Goal: Task Accomplishment & Management: Complete application form

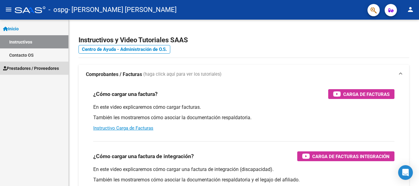
click at [31, 68] on span "Prestadores / Proveedores" at bounding box center [31, 68] width 56 height 7
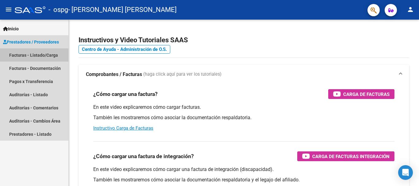
click at [36, 56] on link "Facturas - Listado/Carga" at bounding box center [34, 54] width 68 height 13
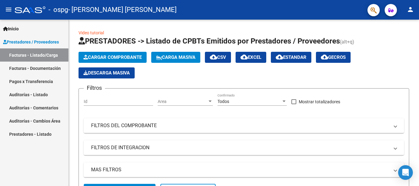
click at [28, 79] on link "Pagos x Transferencia" at bounding box center [34, 81] width 68 height 13
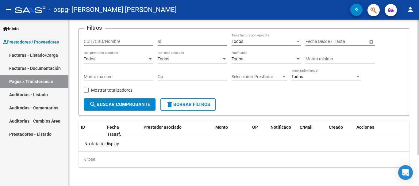
scroll to position [39, 0]
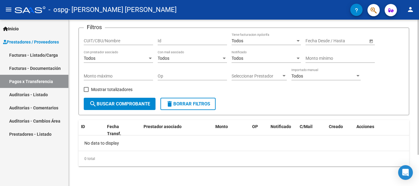
click at [126, 99] on button "search Buscar Comprobante" at bounding box center [120, 104] width 72 height 12
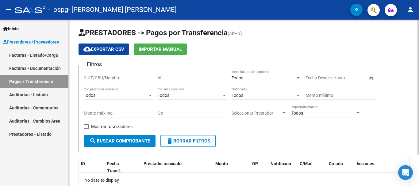
scroll to position [0, 0]
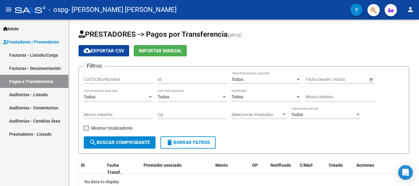
click at [42, 51] on link "Facturas - Listado/Carga" at bounding box center [34, 54] width 68 height 13
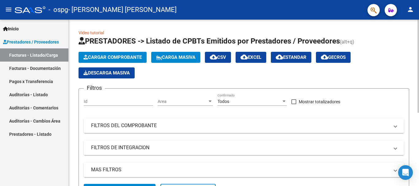
click at [114, 57] on span "Cargar Comprobante" at bounding box center [112, 58] width 58 height 6
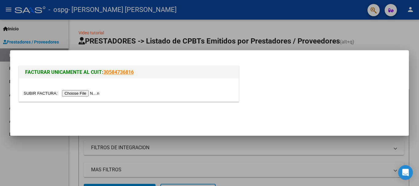
click at [82, 93] on input "file" at bounding box center [63, 93] width 78 height 6
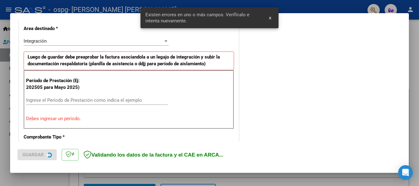
scroll to position [142, 0]
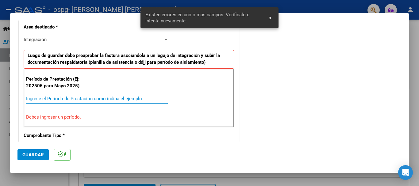
click at [88, 97] on input "Ingrese el Período de Prestación como indica el ejemplo" at bounding box center [97, 99] width 142 height 6
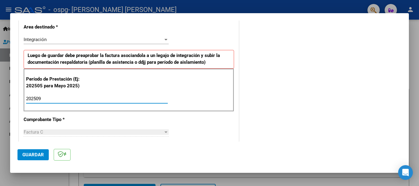
type input "202509"
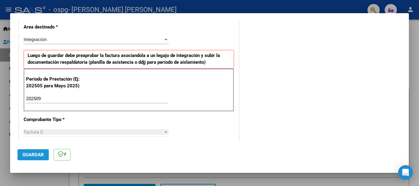
click at [30, 155] on span "Guardar" at bounding box center [32, 155] width 21 height 6
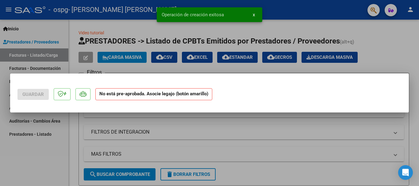
scroll to position [0, 0]
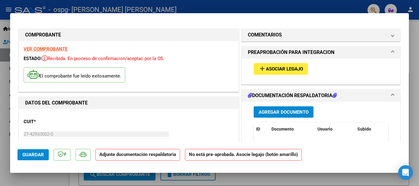
click at [274, 71] on span "Asociar Legajo" at bounding box center [284, 70] width 37 height 6
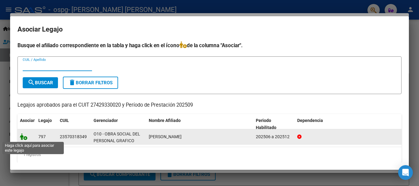
click at [22, 138] on icon at bounding box center [23, 136] width 7 height 7
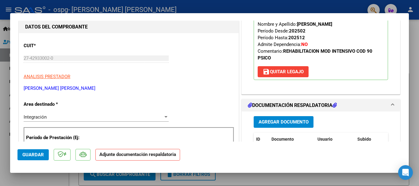
scroll to position [92, 0]
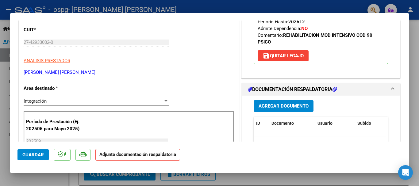
click at [280, 106] on span "Agregar Documento" at bounding box center [283, 107] width 50 height 6
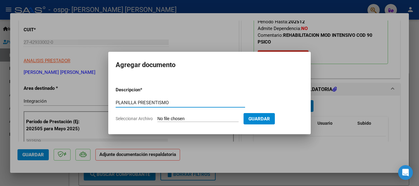
type input "PLANILLA PRESENTISMO"
click at [171, 117] on input "Seleccionar Archivo" at bounding box center [197, 119] width 81 height 6
type input "C:\fakepath\PSI PRES SEPTIEMBRE GAYARRE.pdf"
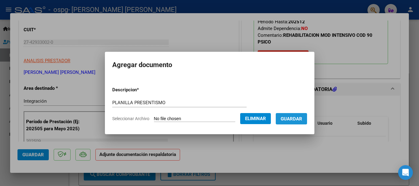
click at [293, 118] on span "Guardar" at bounding box center [290, 119] width 21 height 6
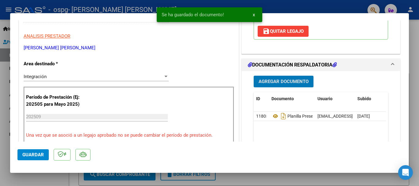
scroll to position [153, 0]
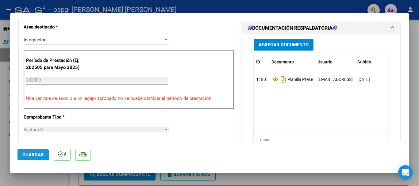
click at [29, 153] on span "Guardar" at bounding box center [32, 155] width 21 height 6
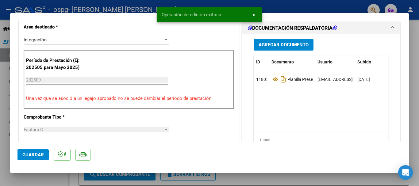
click at [7, 139] on div at bounding box center [209, 93] width 419 height 186
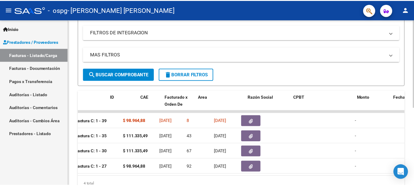
scroll to position [0, 0]
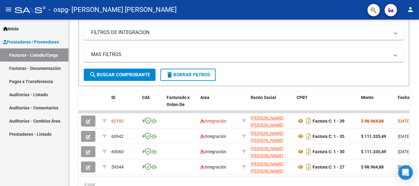
click at [411, 10] on mat-icon "person" at bounding box center [409, 9] width 7 height 7
click at [400, 39] on button "exit_to_app Salir" at bounding box center [397, 40] width 37 height 15
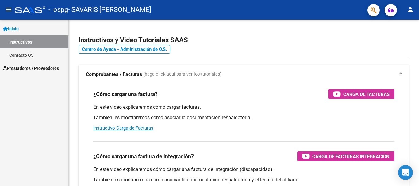
click at [43, 67] on span "Prestadores / Proveedores" at bounding box center [31, 68] width 56 height 7
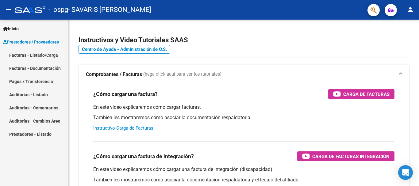
click at [40, 53] on link "Facturas - Listado/Carga" at bounding box center [34, 54] width 68 height 13
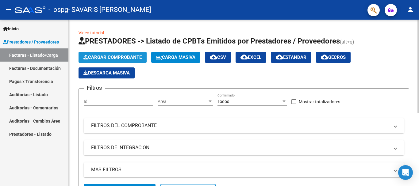
click at [107, 58] on span "Cargar Comprobante" at bounding box center [112, 58] width 58 height 6
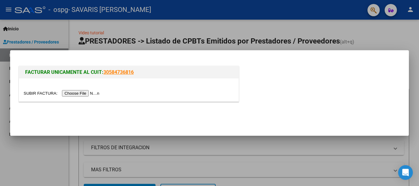
click at [84, 94] on input "file" at bounding box center [63, 93] width 78 height 6
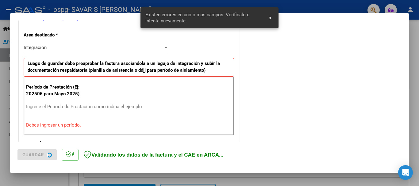
scroll to position [142, 0]
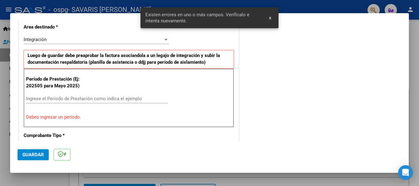
click at [92, 93] on div "Período de Prestación (Ej: 202505 para Mayo 2025) Ingrese el Período de Prestac…" at bounding box center [129, 98] width 210 height 59
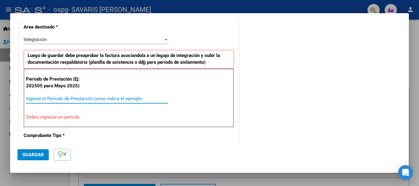
click at [90, 98] on input "Ingrese el Período de Prestación como indica el ejemplo" at bounding box center [97, 99] width 142 height 6
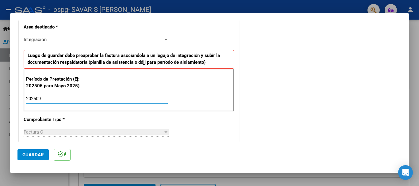
type input "202509"
click at [36, 152] on span "Guardar" at bounding box center [32, 155] width 21 height 6
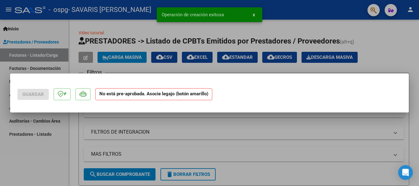
scroll to position [0, 0]
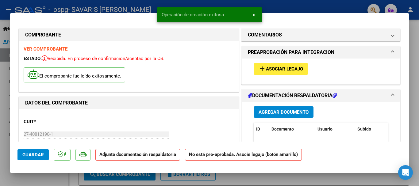
click at [270, 67] on span "Asociar Legajo" at bounding box center [284, 70] width 37 height 6
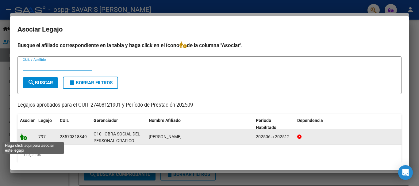
click at [25, 136] on icon at bounding box center [23, 136] width 7 height 7
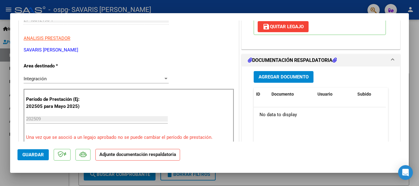
scroll to position [123, 0]
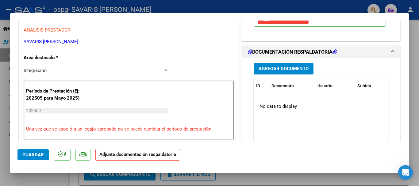
click at [284, 72] on span "Agregar Documento" at bounding box center [283, 69] width 50 height 6
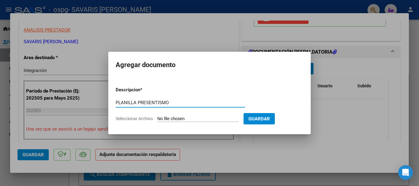
type input "PLANILLA PRESENTISMO"
click at [171, 117] on input "Seleccionar Archivo" at bounding box center [197, 119] width 81 height 6
type input "C:\fakepath\TO PRES SEPTIEMBRE GAYARRE.pdf"
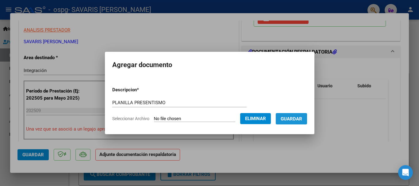
click at [301, 121] on span "Guardar" at bounding box center [290, 119] width 21 height 6
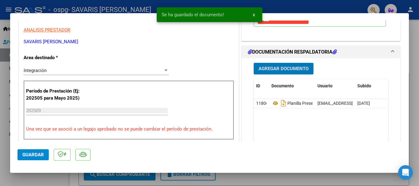
click at [33, 152] on span "Guardar" at bounding box center [32, 155] width 21 height 6
click at [18, 178] on div at bounding box center [209, 93] width 419 height 186
type input "$ 0,00"
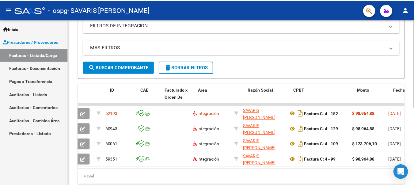
scroll to position [0, 0]
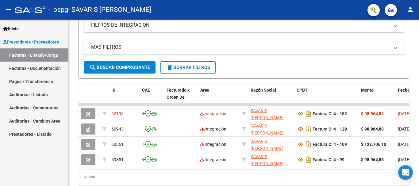
click at [408, 8] on mat-icon "person" at bounding box center [409, 9] width 7 height 7
click at [398, 36] on button "exit_to_app Salir" at bounding box center [397, 40] width 37 height 15
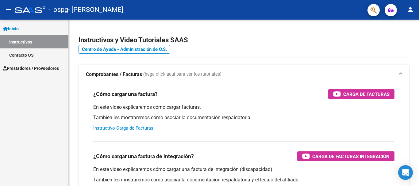
click at [13, 67] on span "Prestadores / Proveedores" at bounding box center [31, 68] width 56 height 7
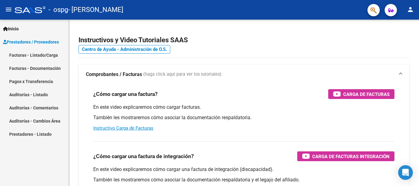
click at [29, 55] on link "Facturas - Listado/Carga" at bounding box center [34, 54] width 68 height 13
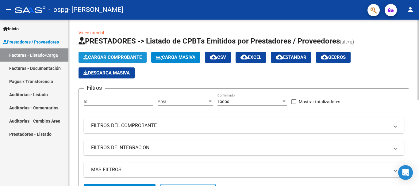
click at [107, 58] on span "Cargar Comprobante" at bounding box center [112, 58] width 58 height 6
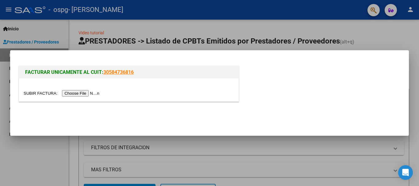
click at [86, 94] on input "file" at bounding box center [63, 93] width 78 height 6
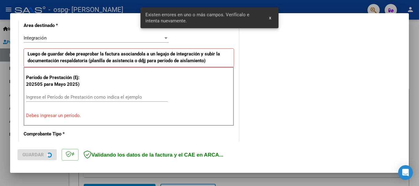
scroll to position [153, 0]
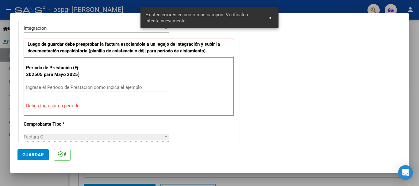
click at [57, 91] on div "Ingrese el Período de Prestación como indica el ejemplo" at bounding box center [97, 87] width 142 height 9
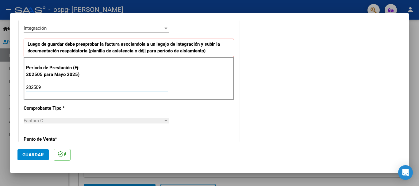
type input "202509"
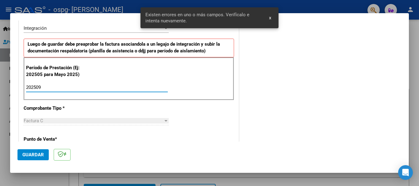
click at [29, 155] on span "Guardar" at bounding box center [32, 155] width 21 height 6
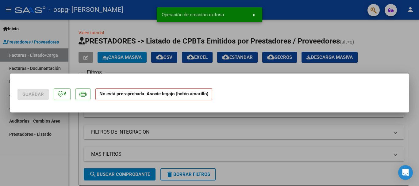
scroll to position [0, 0]
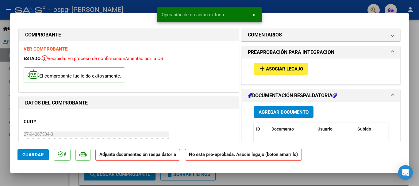
click at [258, 71] on mat-icon "add" at bounding box center [261, 68] width 7 height 7
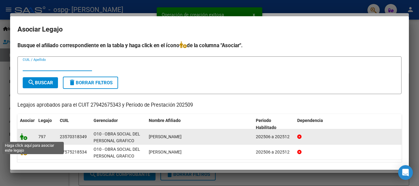
click at [25, 138] on icon at bounding box center [23, 136] width 7 height 7
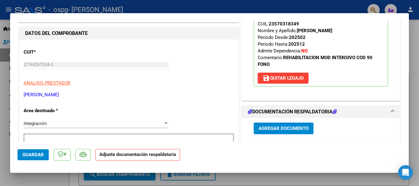
scroll to position [92, 0]
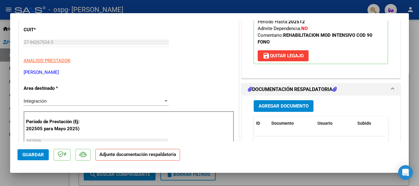
click at [273, 105] on span "Agregar Documento" at bounding box center [283, 107] width 50 height 6
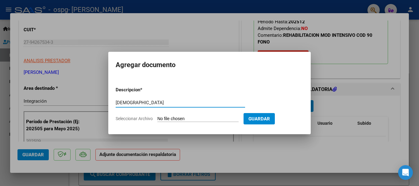
type input "PRESENTISMO"
click at [172, 120] on input "Seleccionar Archivo" at bounding box center [197, 119] width 81 height 6
type input "C:\fakepath\FONO PRES SEPTIEMBRE GAYARRE.pdf"
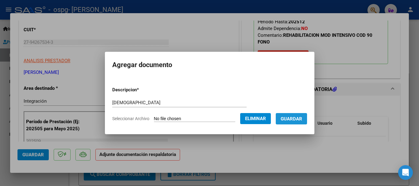
click at [299, 121] on span "Guardar" at bounding box center [290, 119] width 21 height 6
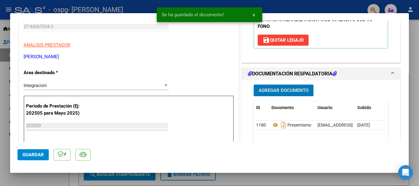
scroll to position [123, 0]
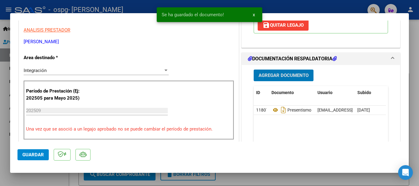
click at [34, 154] on span "Guardar" at bounding box center [32, 155] width 21 height 6
click at [11, 179] on div at bounding box center [209, 93] width 419 height 186
type input "$ 0,00"
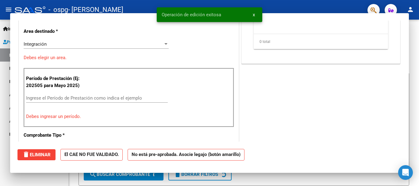
scroll to position [0, 0]
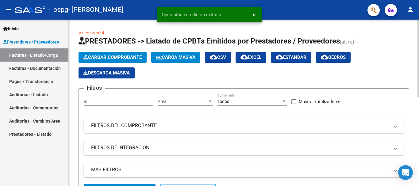
click at [133, 53] on button "Cargar Comprobante" at bounding box center [112, 57] width 68 height 11
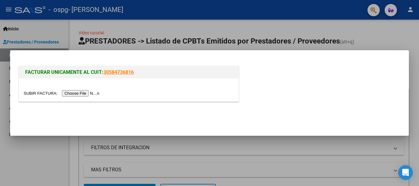
click at [77, 93] on input "file" at bounding box center [63, 93] width 78 height 6
click at [140, 24] on div at bounding box center [209, 93] width 419 height 186
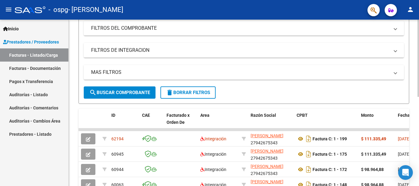
scroll to position [31, 0]
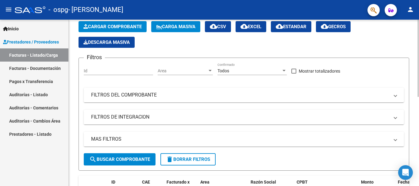
click at [111, 27] on span "Cargar Comprobante" at bounding box center [112, 27] width 58 height 6
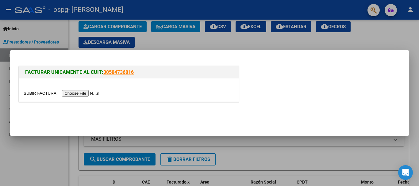
click at [85, 96] on input "file" at bounding box center [63, 93] width 78 height 6
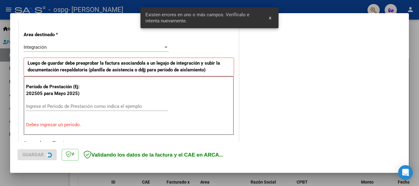
scroll to position [142, 0]
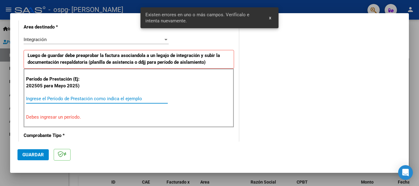
click at [84, 98] on input "Ingrese el Período de Prestación como indica el ejemplo" at bounding box center [97, 99] width 142 height 6
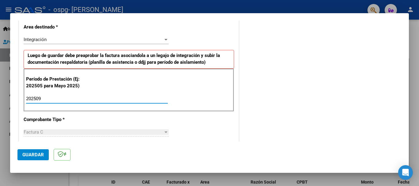
type input "202509"
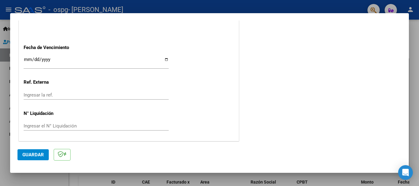
scroll to position [418, 0]
click at [25, 153] on span "Guardar" at bounding box center [32, 155] width 21 height 6
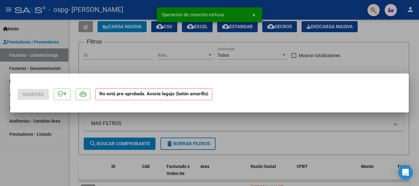
scroll to position [0, 0]
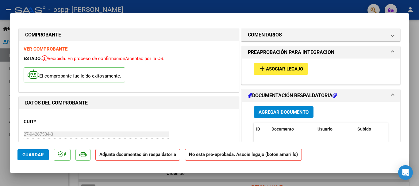
click at [270, 71] on span "Asociar Legajo" at bounding box center [284, 70] width 37 height 6
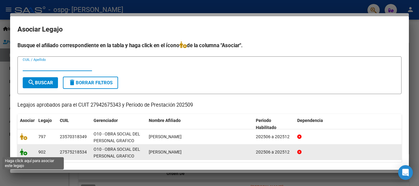
click at [24, 154] on icon at bounding box center [23, 152] width 7 height 7
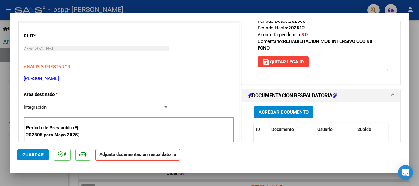
scroll to position [92, 0]
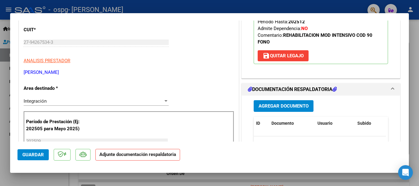
click at [272, 107] on span "Agregar Documento" at bounding box center [283, 107] width 50 height 6
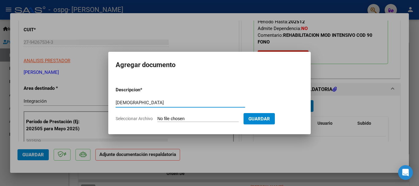
type input "PRESENTISMO"
click at [195, 118] on input "Seleccionar Archivo" at bounding box center [197, 119] width 81 height 6
type input "C:\fakepath\FONO PRES SEPTIEMBRE RUIZ.pdf"
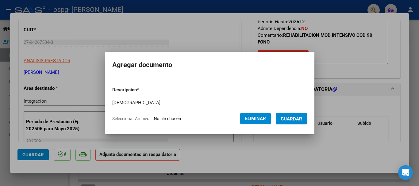
click at [299, 120] on span "Guardar" at bounding box center [290, 119] width 21 height 6
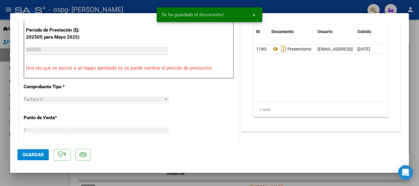
scroll to position [215, 0]
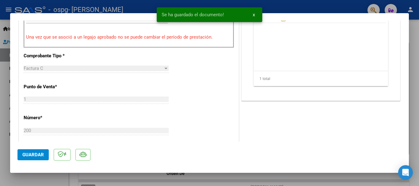
click at [30, 155] on span "Guardar" at bounding box center [32, 155] width 21 height 6
click at [4, 154] on div at bounding box center [209, 93] width 419 height 186
type input "$ 0,00"
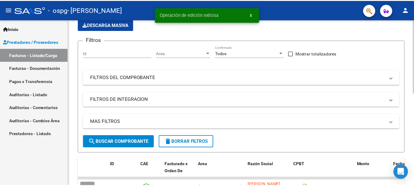
scroll to position [153, 0]
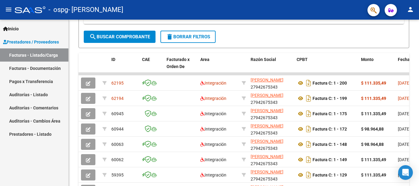
click at [412, 9] on mat-icon "person" at bounding box center [409, 9] width 7 height 7
click at [397, 40] on button "exit_to_app Salir" at bounding box center [397, 40] width 37 height 15
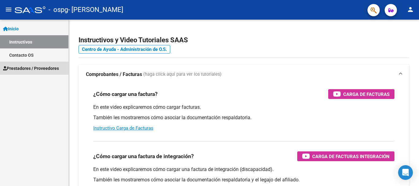
click at [34, 66] on span "Prestadores / Proveedores" at bounding box center [31, 68] width 56 height 7
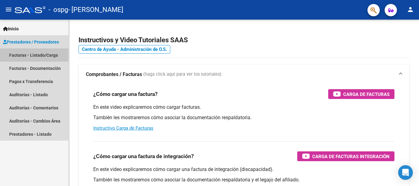
click at [35, 55] on link "Facturas - Listado/Carga" at bounding box center [34, 54] width 68 height 13
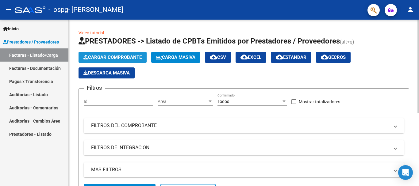
click at [111, 59] on span "Cargar Comprobante" at bounding box center [112, 58] width 58 height 6
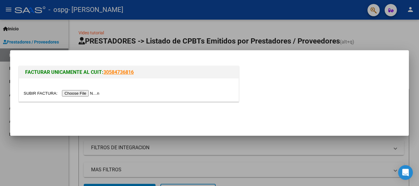
click at [78, 94] on input "file" at bounding box center [63, 93] width 78 height 6
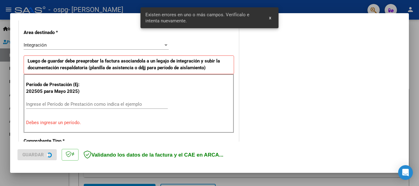
scroll to position [142, 0]
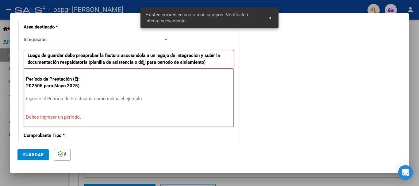
click at [52, 97] on input "Ingrese el Período de Prestación como indica el ejemplo" at bounding box center [97, 99] width 142 height 6
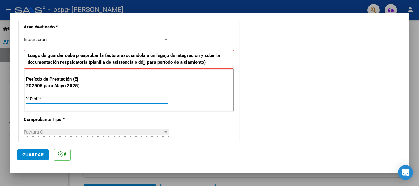
type input "202509"
click at [22, 152] on span "Guardar" at bounding box center [32, 155] width 21 height 6
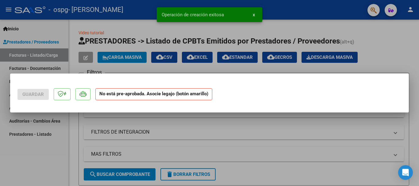
scroll to position [0, 0]
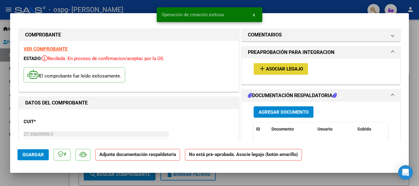
click at [281, 65] on button "add Asociar Legajo" at bounding box center [280, 68] width 54 height 11
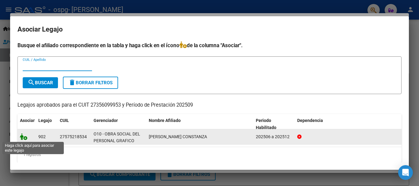
click at [24, 137] on icon at bounding box center [23, 136] width 7 height 7
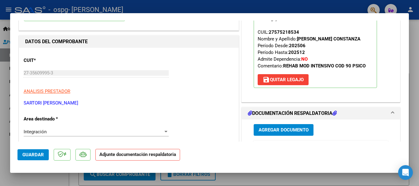
scroll to position [92, 0]
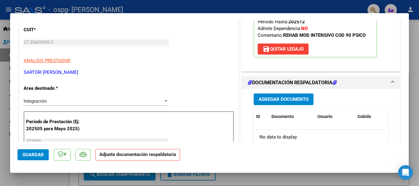
click at [275, 101] on span "Agregar Documento" at bounding box center [283, 100] width 50 height 6
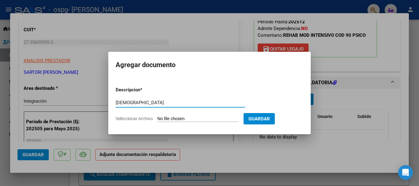
type input "PRESENTISMO"
click at [270, 118] on span "Guardar" at bounding box center [258, 119] width 21 height 6
click at [200, 119] on input "Seleccionar Archivo" at bounding box center [197, 119] width 81 height 6
type input "C:\fakepath\PSI PRES SEPTIEMBRE RUIZ.pdf"
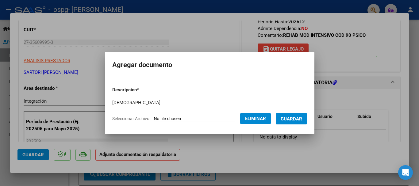
click at [296, 119] on span "Guardar" at bounding box center [290, 119] width 21 height 6
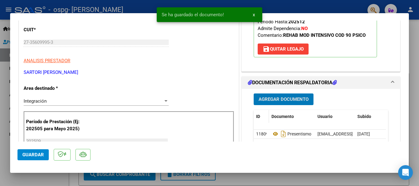
scroll to position [123, 0]
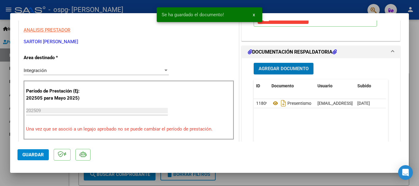
click at [31, 156] on span "Guardar" at bounding box center [32, 155] width 21 height 6
click at [16, 178] on div at bounding box center [209, 93] width 419 height 186
type input "$ 0,00"
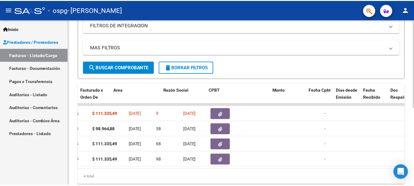
scroll to position [0, 0]
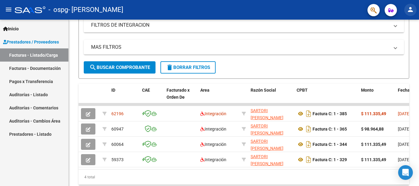
click at [408, 7] on mat-icon "person" at bounding box center [409, 9] width 7 height 7
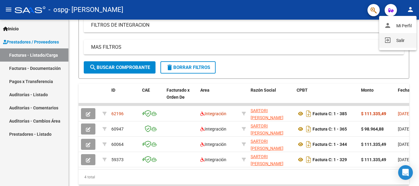
click at [396, 40] on button "exit_to_app Salir" at bounding box center [397, 40] width 37 height 15
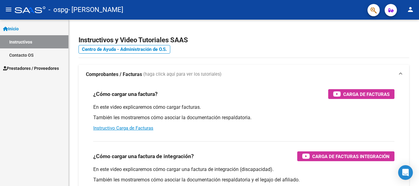
click at [25, 66] on span "Prestadores / Proveedores" at bounding box center [31, 68] width 56 height 7
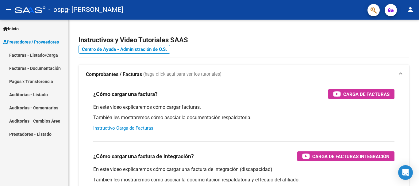
click at [29, 57] on link "Facturas - Listado/Carga" at bounding box center [34, 54] width 68 height 13
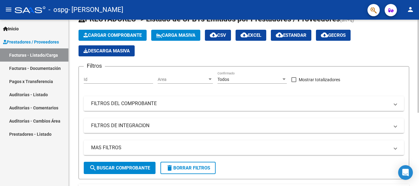
scroll to position [8, 0]
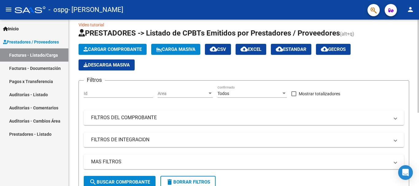
click at [120, 49] on span "Cargar Comprobante" at bounding box center [112, 50] width 58 height 6
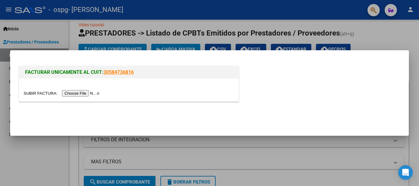
click at [88, 93] on input "file" at bounding box center [63, 93] width 78 height 6
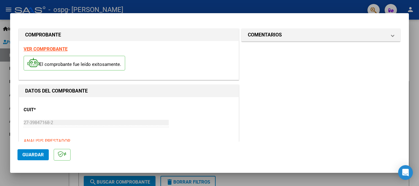
scroll to position [61, 0]
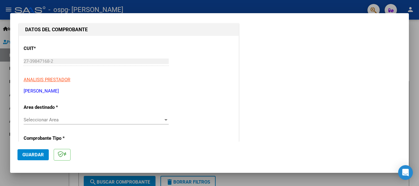
click at [99, 124] on div "Seleccionar Area Seleccionar Area" at bounding box center [96, 119] width 145 height 9
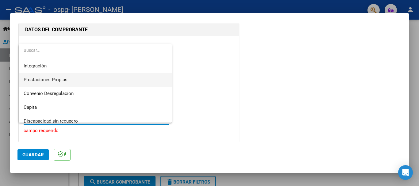
scroll to position [46, 0]
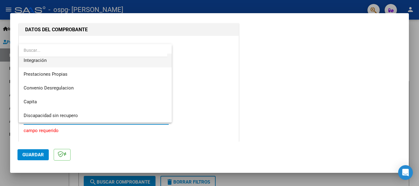
click at [65, 60] on span "Integración" at bounding box center [95, 61] width 143 height 14
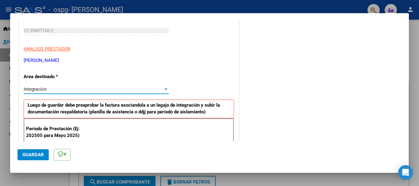
scroll to position [153, 0]
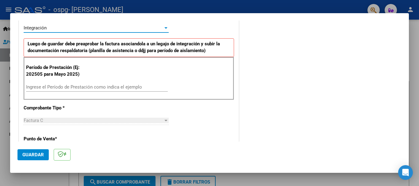
click at [59, 88] on input "Ingrese el Período de Prestación como indica el ejemplo" at bounding box center [97, 87] width 142 height 6
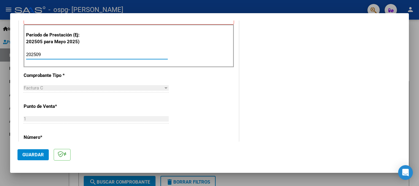
scroll to position [245, 0]
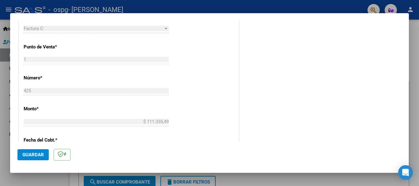
type input "202509"
click at [29, 156] on span "Guardar" at bounding box center [32, 155] width 21 height 6
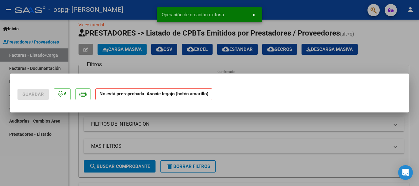
scroll to position [0, 0]
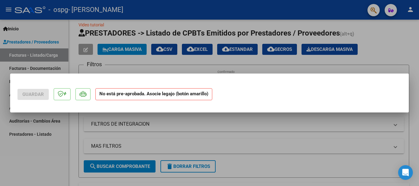
click at [55, 162] on div at bounding box center [209, 93] width 419 height 186
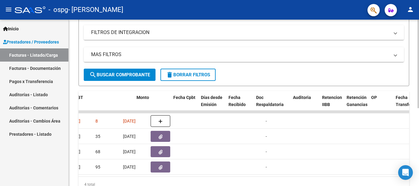
scroll to position [0, 213]
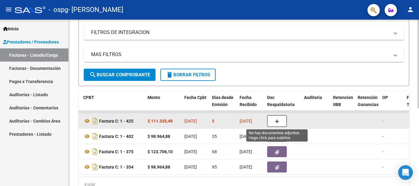
click at [281, 121] on button "button" at bounding box center [277, 121] width 20 height 12
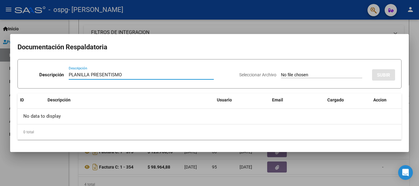
type input "PLANILLA PRESENTISMO"
click at [281, 73] on input "Seleccionar Archivo" at bounding box center [321, 75] width 81 height 6
type input "C:\fakepath\PSP PRES SEPTIEMBRE [PERSON_NAME].pdf"
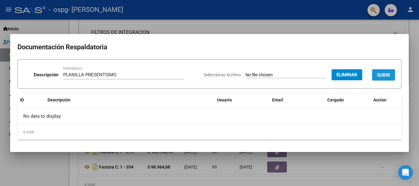
click at [381, 71] on button "SUBIR" at bounding box center [383, 74] width 23 height 11
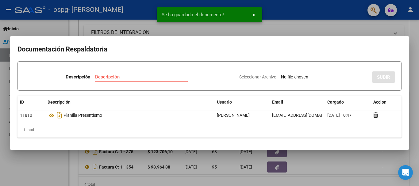
click at [39, 161] on div at bounding box center [209, 93] width 419 height 186
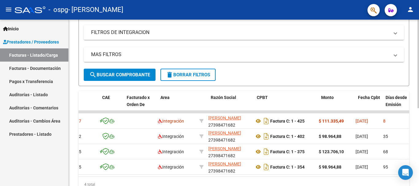
scroll to position [0, 0]
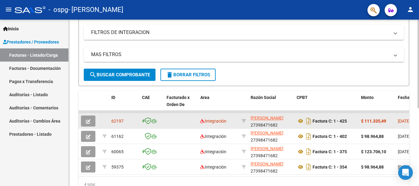
click at [87, 120] on icon "button" at bounding box center [88, 121] width 5 height 5
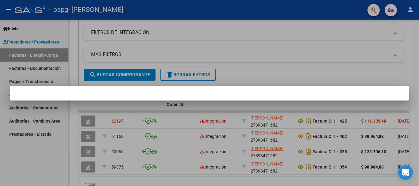
click at [273, 70] on div at bounding box center [209, 93] width 419 height 186
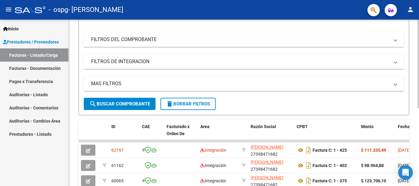
scroll to position [92, 0]
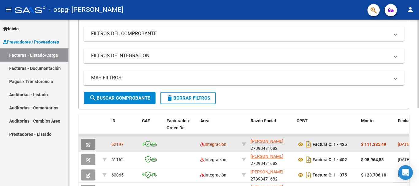
click at [89, 143] on icon "button" at bounding box center [88, 145] width 5 height 5
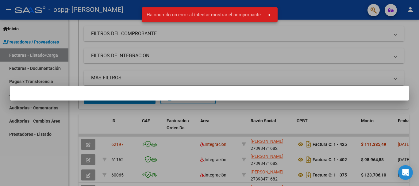
click at [88, 141] on div at bounding box center [209, 93] width 419 height 186
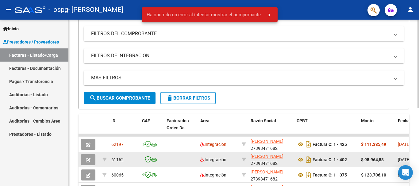
click at [88, 161] on icon "button" at bounding box center [88, 160] width 5 height 5
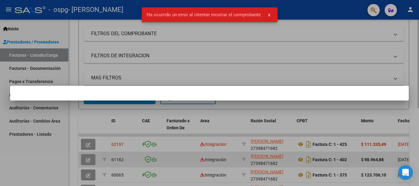
click at [88, 161] on div at bounding box center [209, 93] width 419 height 186
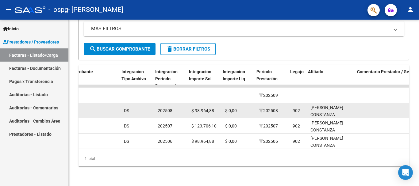
scroll to position [0, 635]
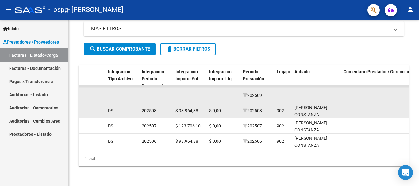
click at [258, 93] on span "202509" at bounding box center [252, 95] width 19 height 5
click at [280, 89] on datatable-body-cell at bounding box center [283, 95] width 18 height 15
click at [316, 96] on datatable-body-cell at bounding box center [316, 95] width 49 height 15
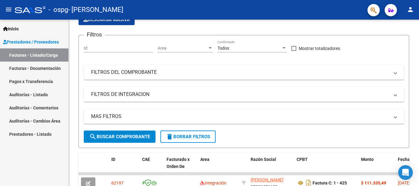
scroll to position [0, 0]
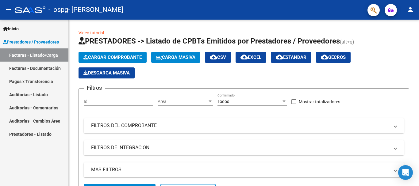
click at [103, 59] on span "Cargar Comprobante" at bounding box center [112, 58] width 58 height 6
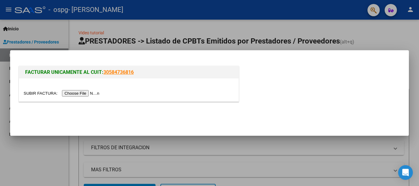
click at [87, 93] on input "file" at bounding box center [63, 93] width 78 height 6
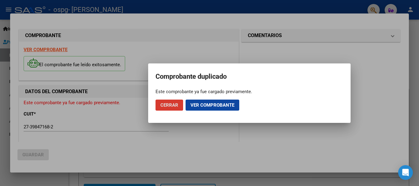
click at [212, 107] on span "Ver comprobante" at bounding box center [212, 105] width 44 height 6
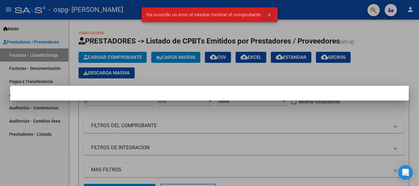
click at [269, 17] on span "x" at bounding box center [269, 15] width 2 height 6
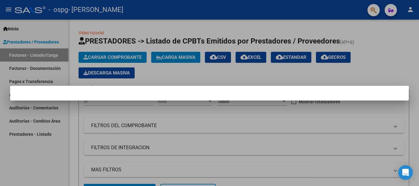
click at [41, 130] on div at bounding box center [209, 93] width 419 height 186
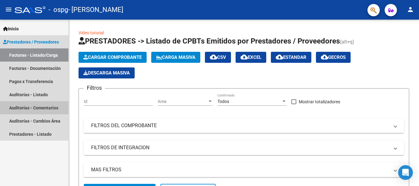
click at [44, 103] on link "Auditorías - Comentarios" at bounding box center [34, 107] width 68 height 13
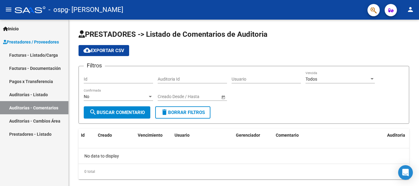
click at [33, 94] on link "Auditorías - Listado" at bounding box center [34, 94] width 68 height 13
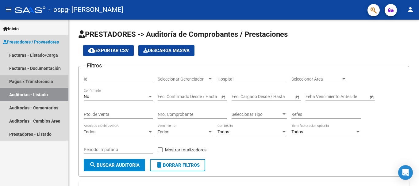
click at [33, 80] on link "Pagos x Transferencia" at bounding box center [34, 81] width 68 height 13
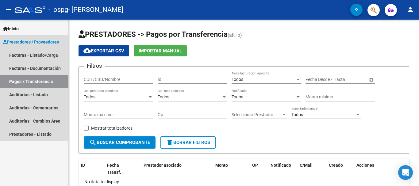
click at [45, 81] on link "Pagos x Transferencia" at bounding box center [34, 81] width 68 height 13
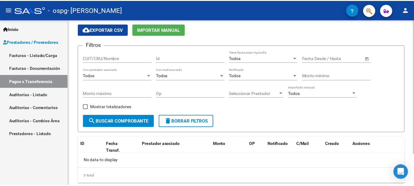
scroll to position [8, 0]
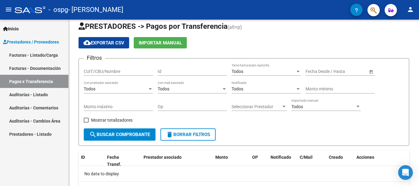
click at [408, 8] on mat-icon "person" at bounding box center [409, 9] width 7 height 7
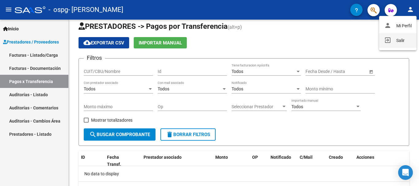
click at [385, 38] on mat-icon "exit_to_app" at bounding box center [387, 39] width 7 height 7
